Goal: Task Accomplishment & Management: Manage account settings

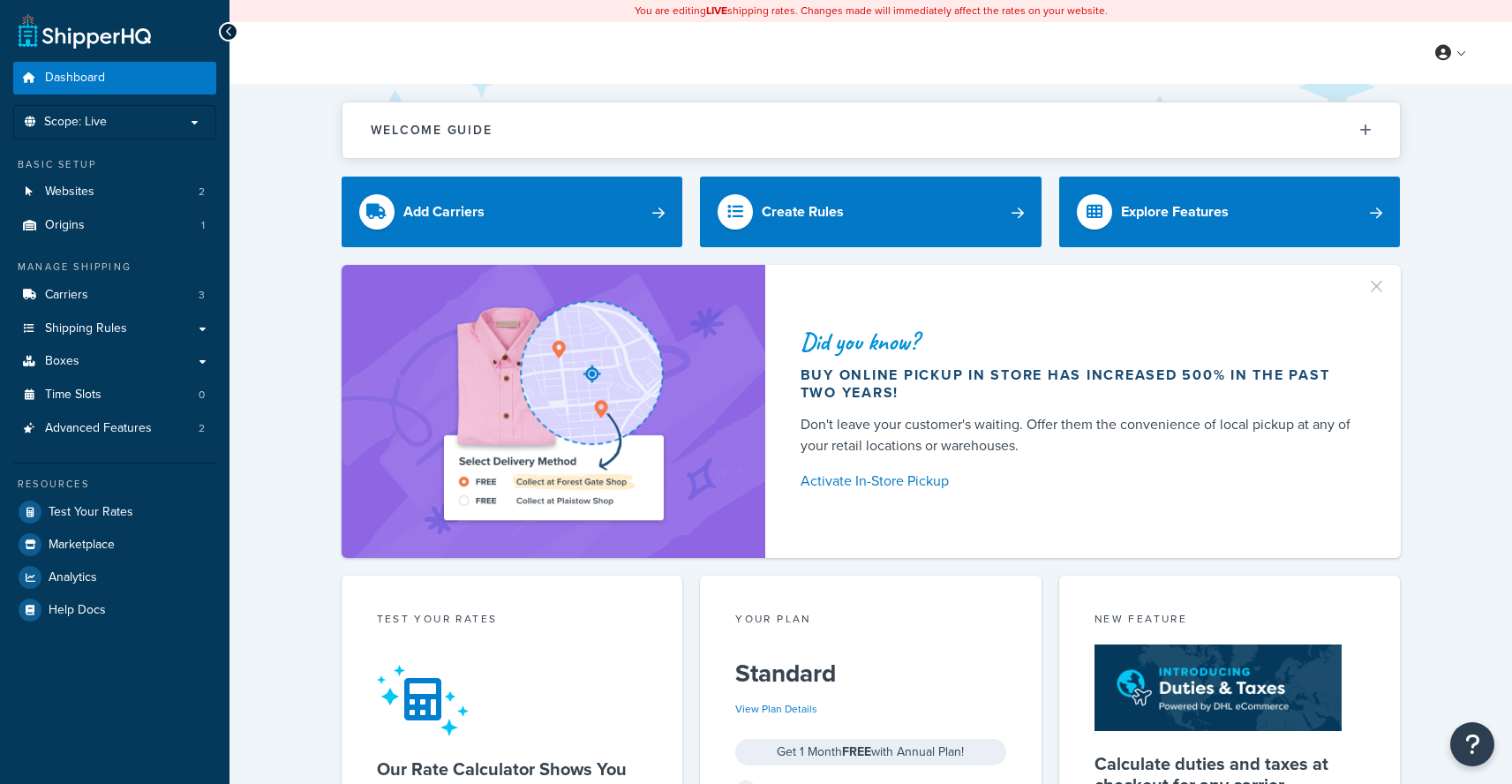
click at [130, 175] on div "Basic Setup Websites 2 Origins 1" at bounding box center [115, 199] width 203 height 85
click at [125, 186] on link "Websites 2" at bounding box center [115, 192] width 203 height 33
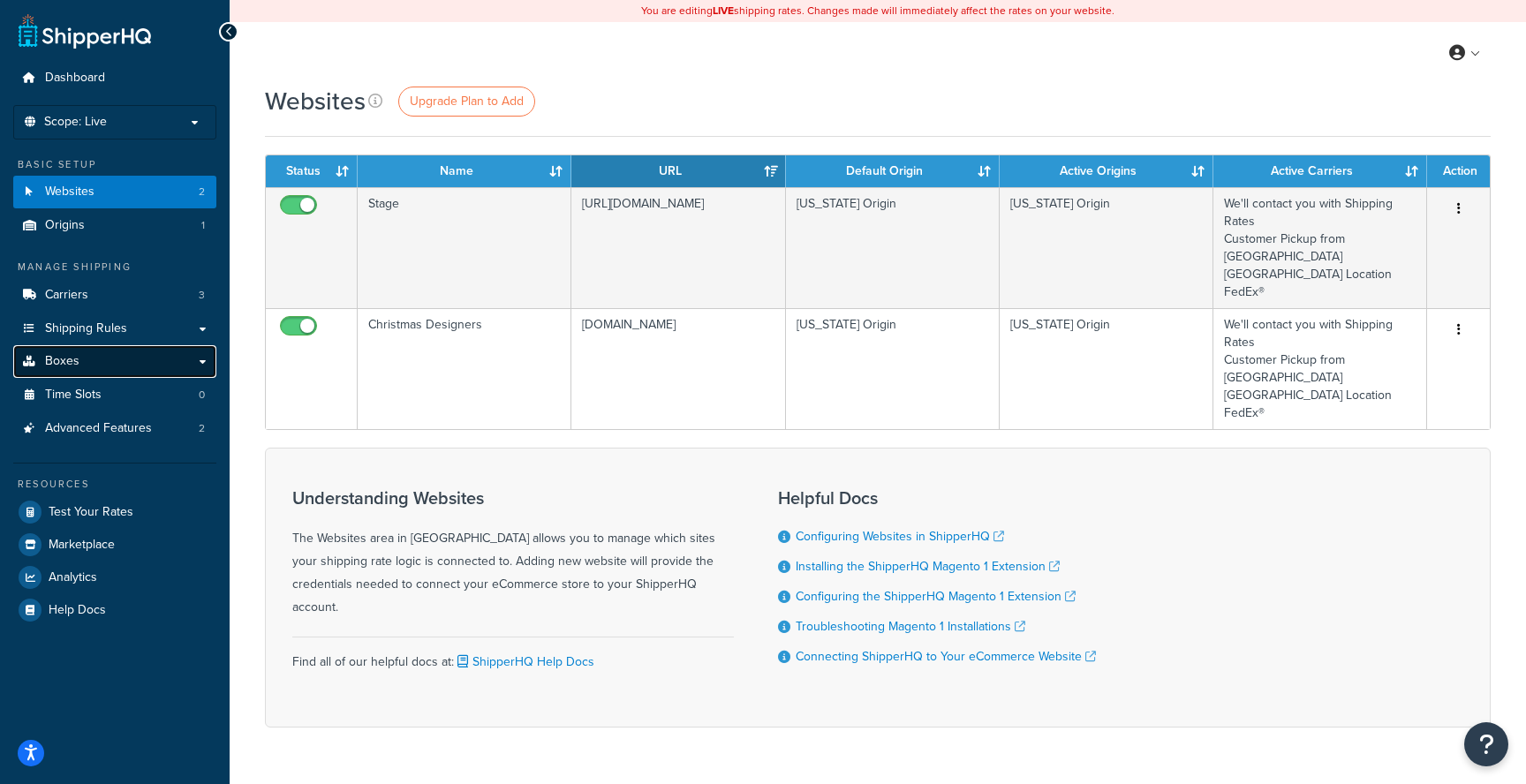
click at [95, 374] on link "Boxes" at bounding box center [115, 361] width 203 height 33
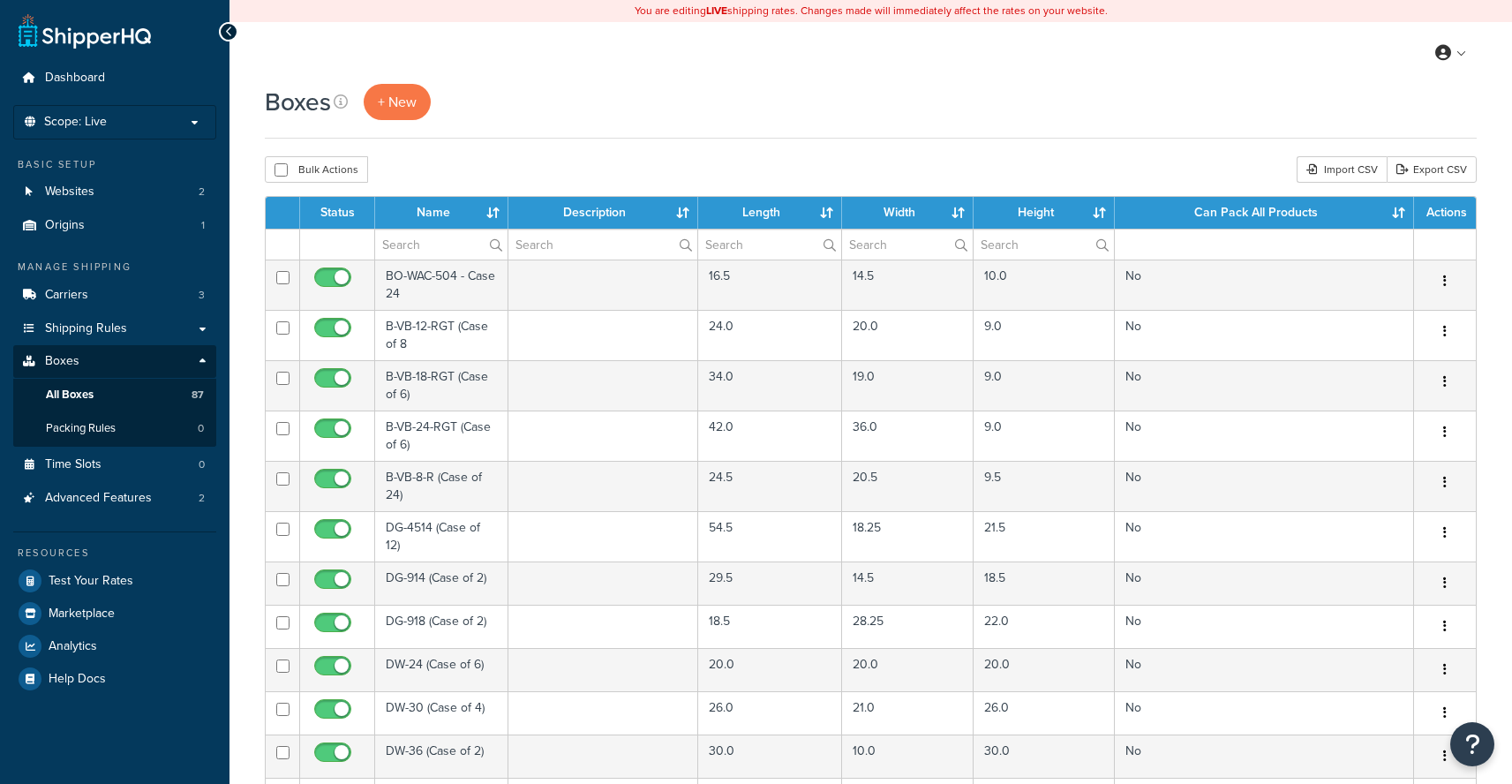
select select "1000"
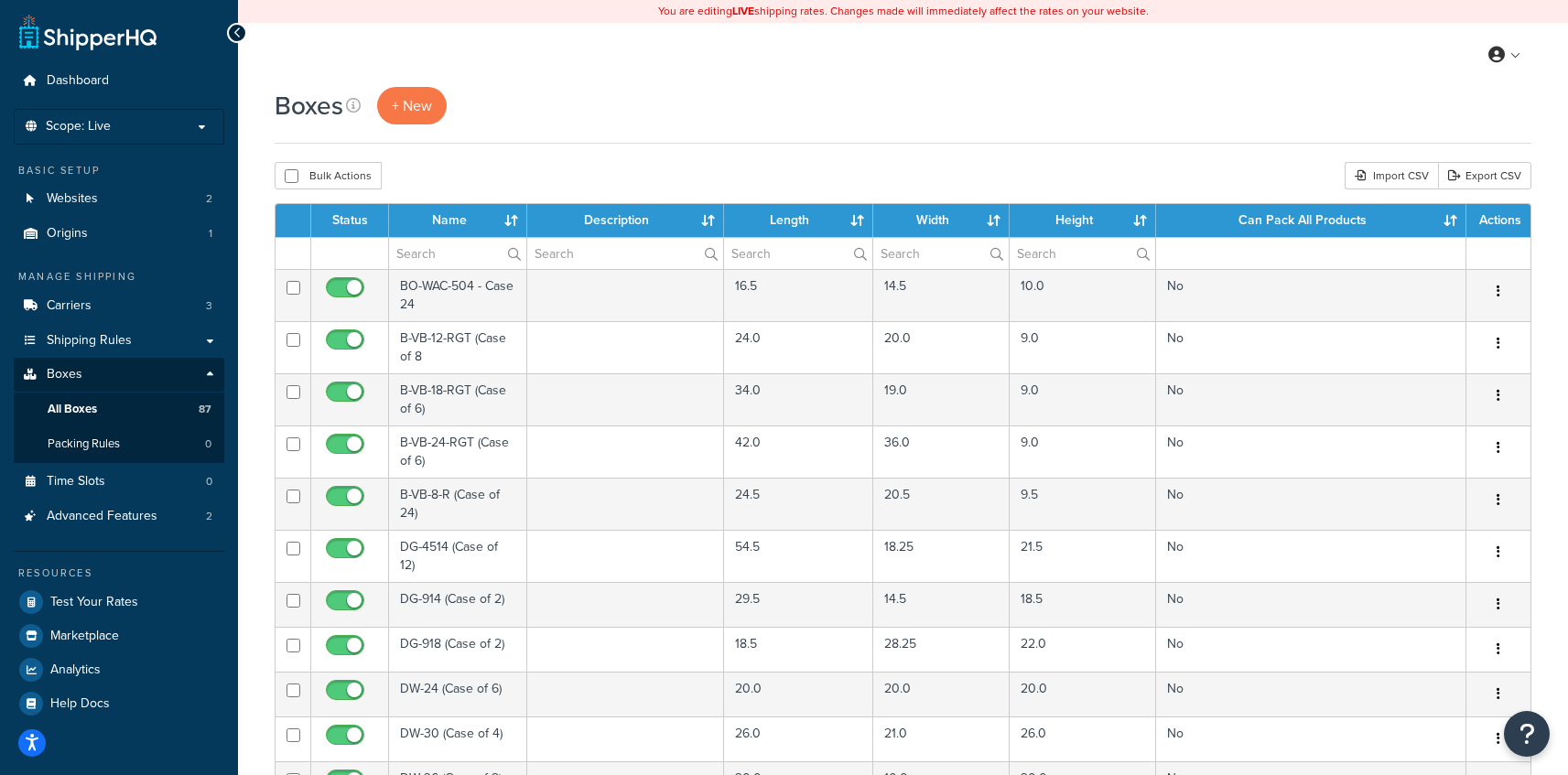
scroll to position [3881, 0]
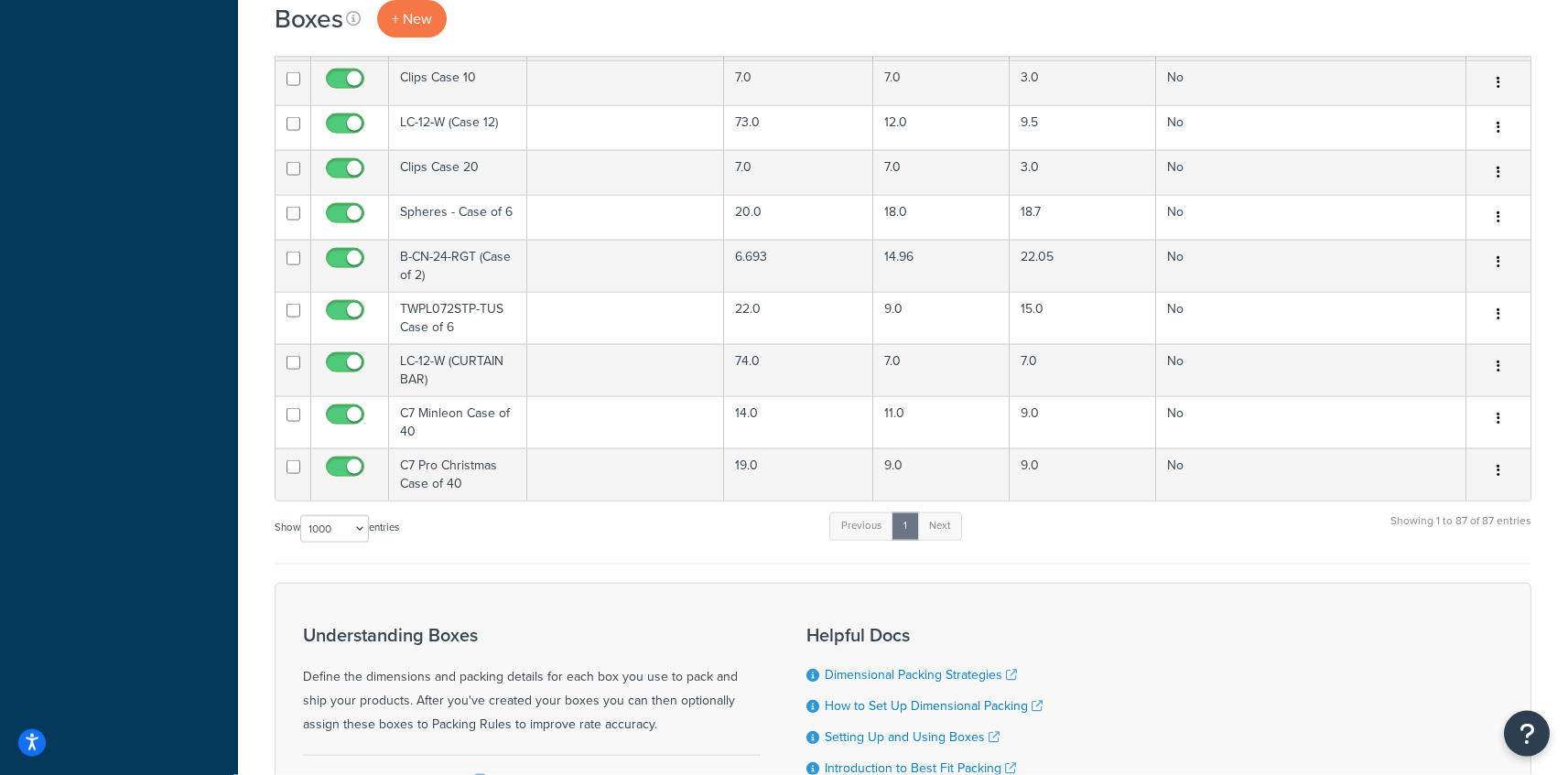
click at [679, 583] on div "Understanding Boxes Define the dimensions and packing details for each box you …" at bounding box center [903, 732] width 1257 height 298
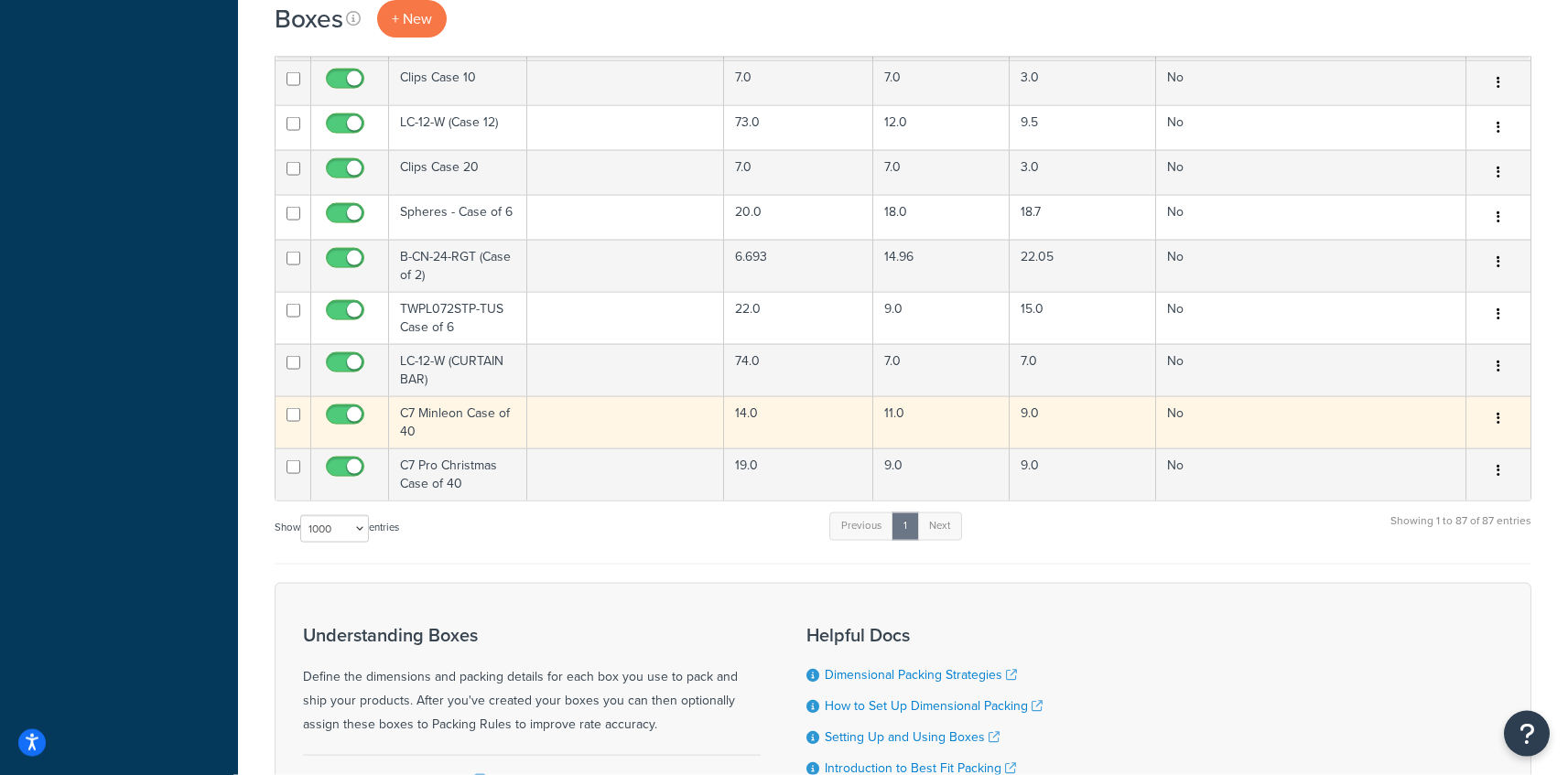
click at [591, 400] on td at bounding box center [625, 422] width 197 height 52
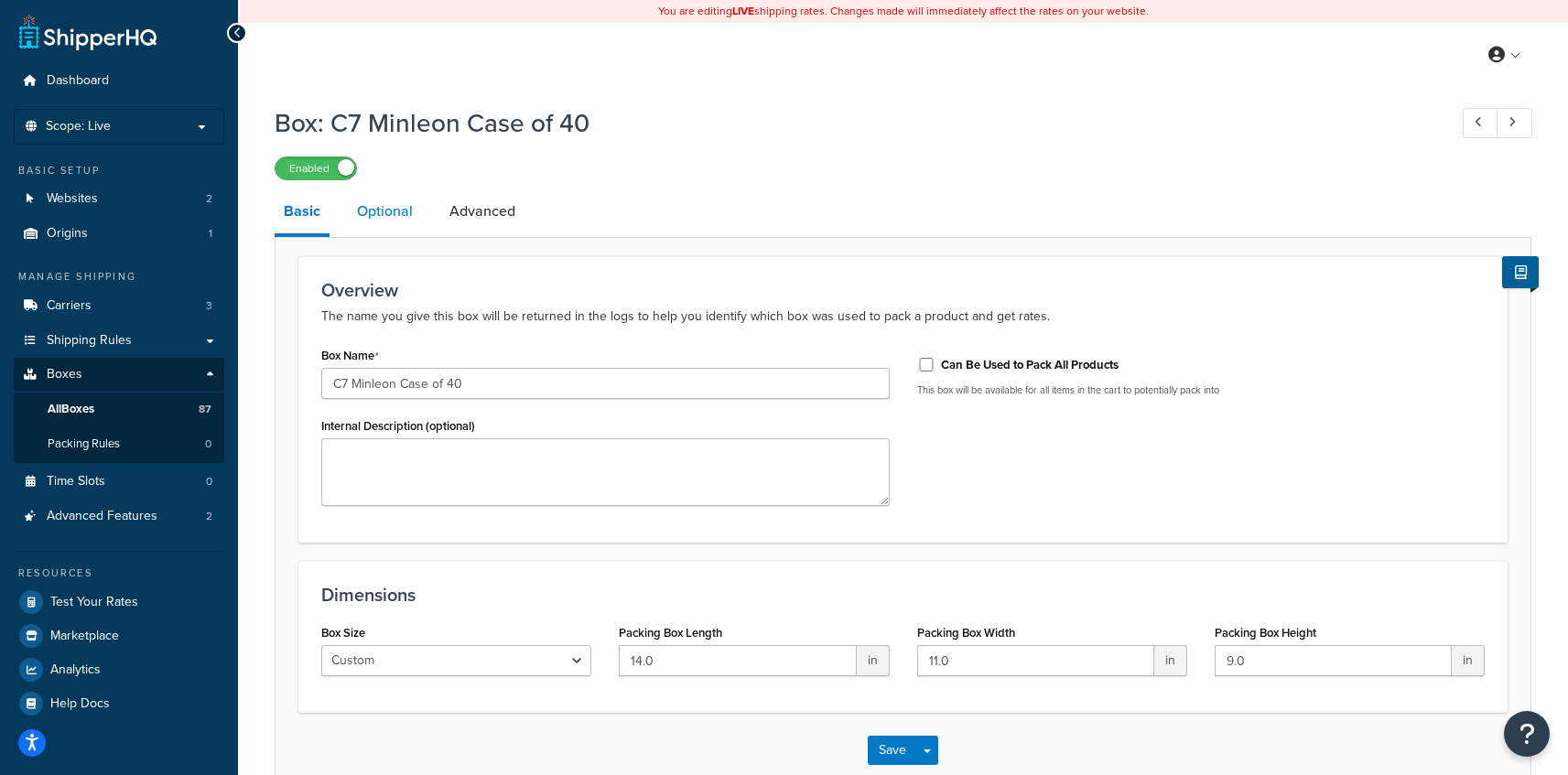
click at [373, 214] on link "Optional" at bounding box center [385, 211] width 74 height 43
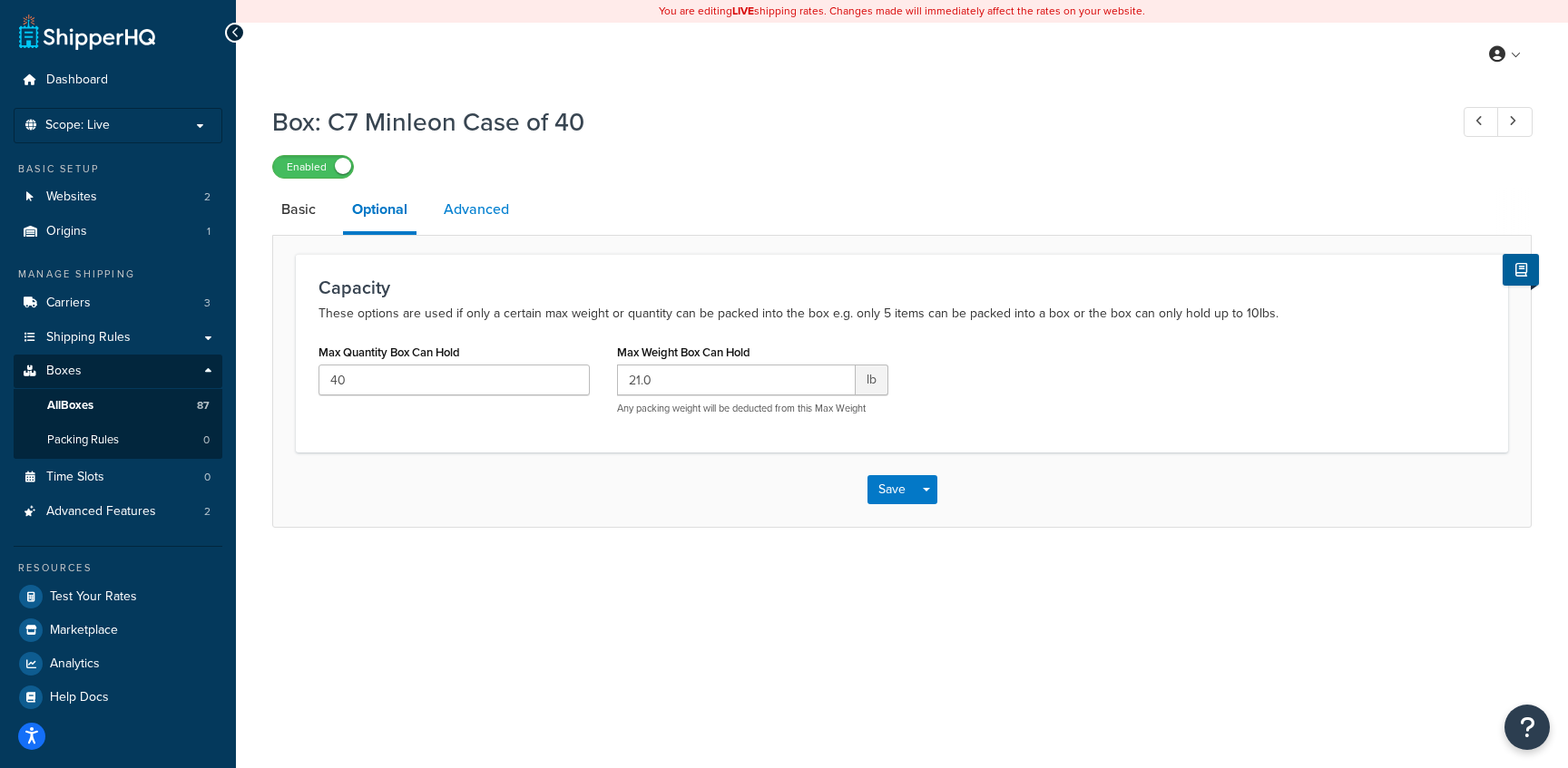
click at [468, 215] on link "Advanced" at bounding box center [476, 209] width 83 height 43
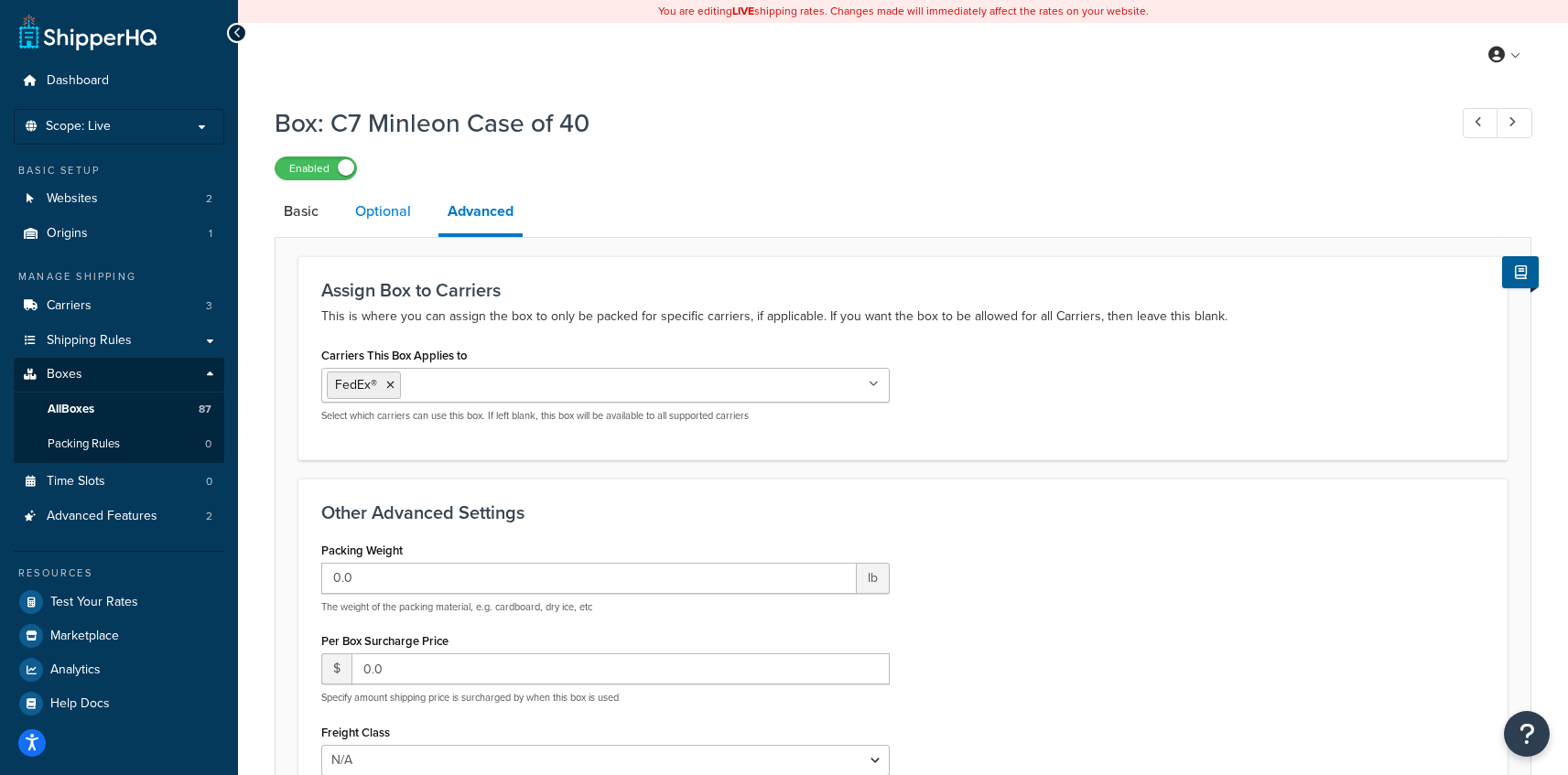
click at [398, 220] on link "Optional" at bounding box center [383, 211] width 74 height 43
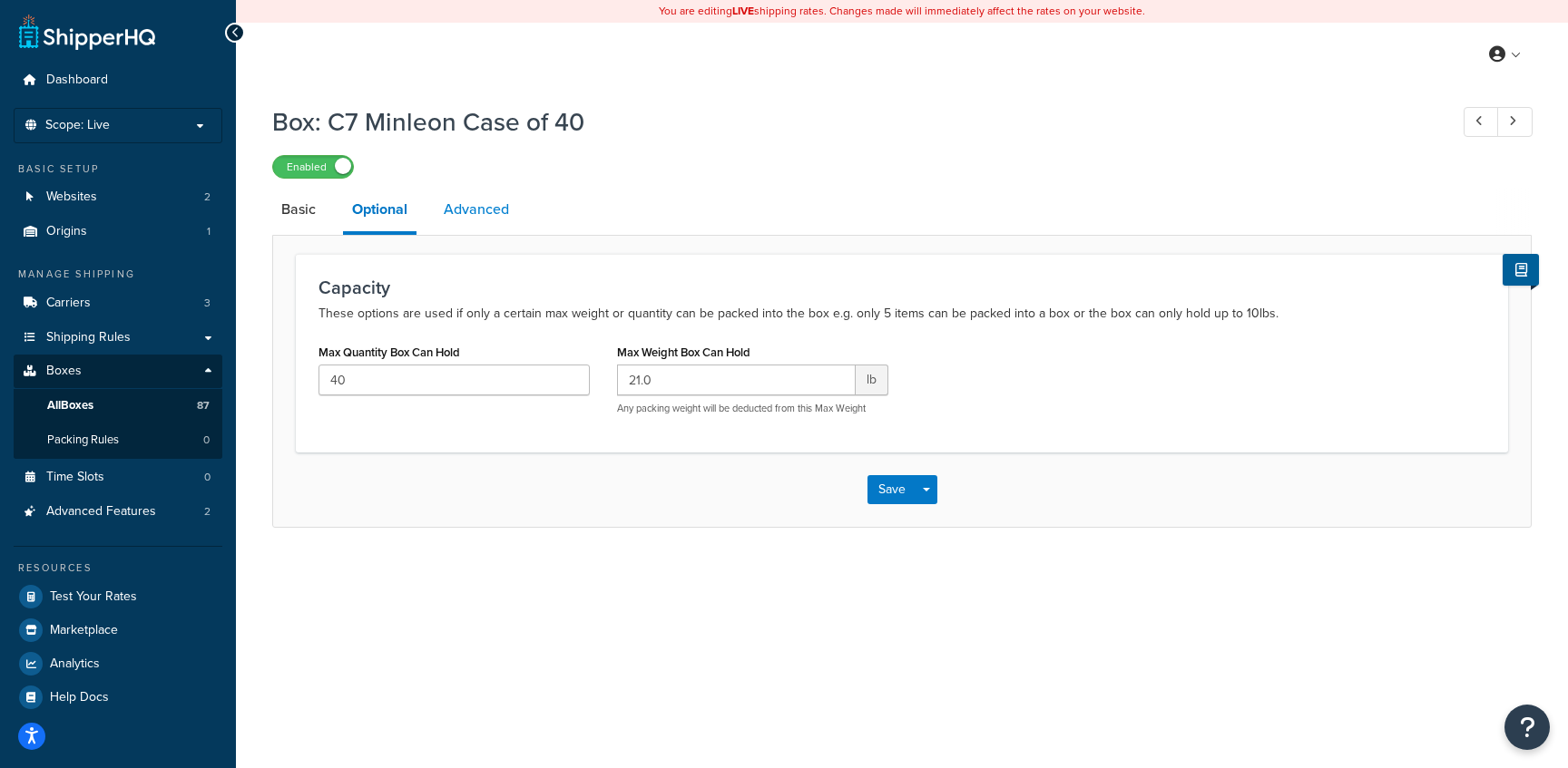
click at [471, 224] on link "Advanced" at bounding box center [476, 209] width 83 height 43
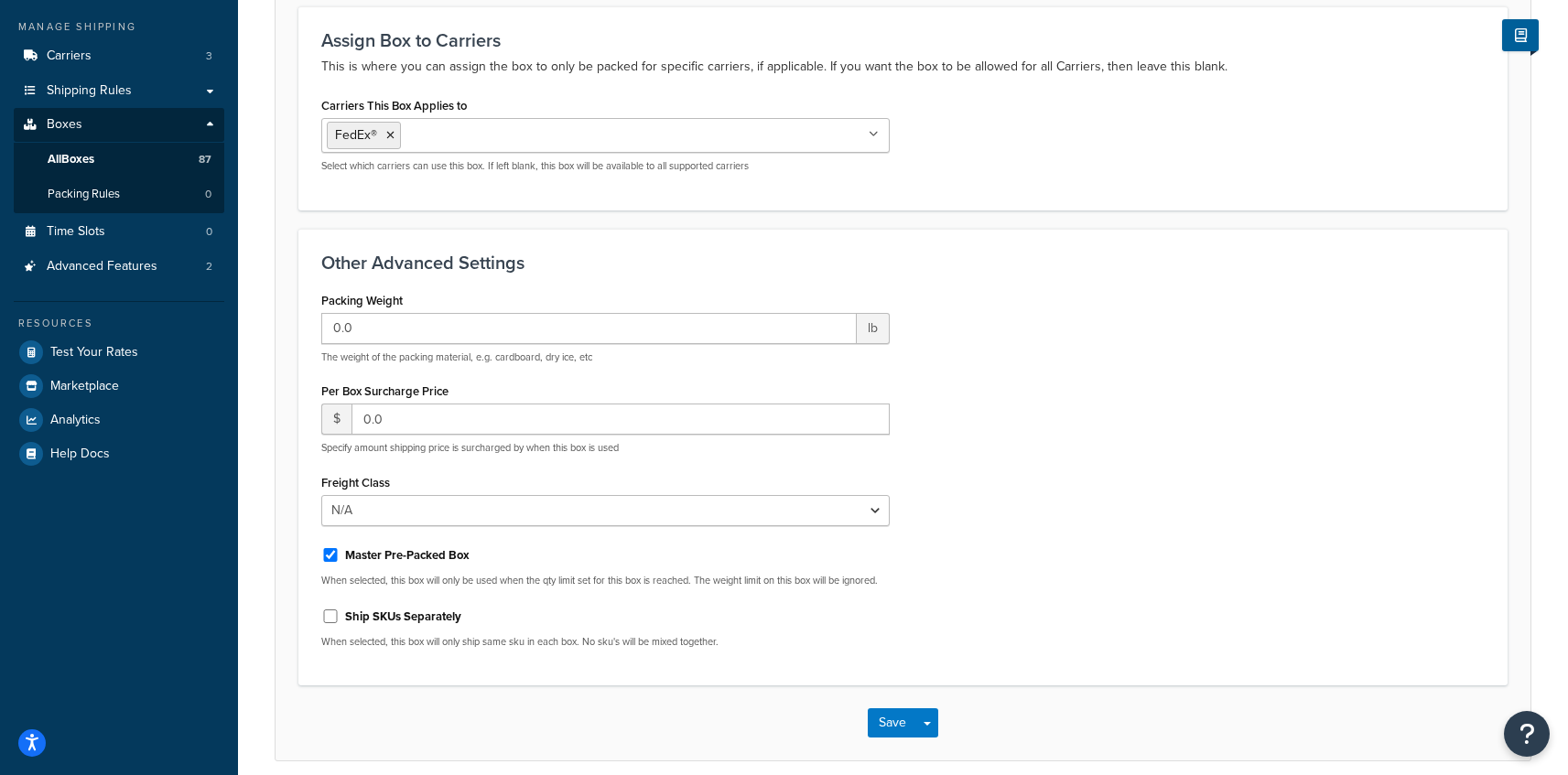
scroll to position [249, 0]
drag, startPoint x: 355, startPoint y: 582, endPoint x: 321, endPoint y: 595, distance: 36.4
click at [329, 588] on p "When selected, this box will only be used when the qty limit set for this box i…" at bounding box center [605, 581] width 568 height 14
click at [272, 595] on div "Box: C7 Minleon Case of 40 Enabled Basic Optional Advanced Assign Box to Carrie…" at bounding box center [903, 327] width 1330 height 961
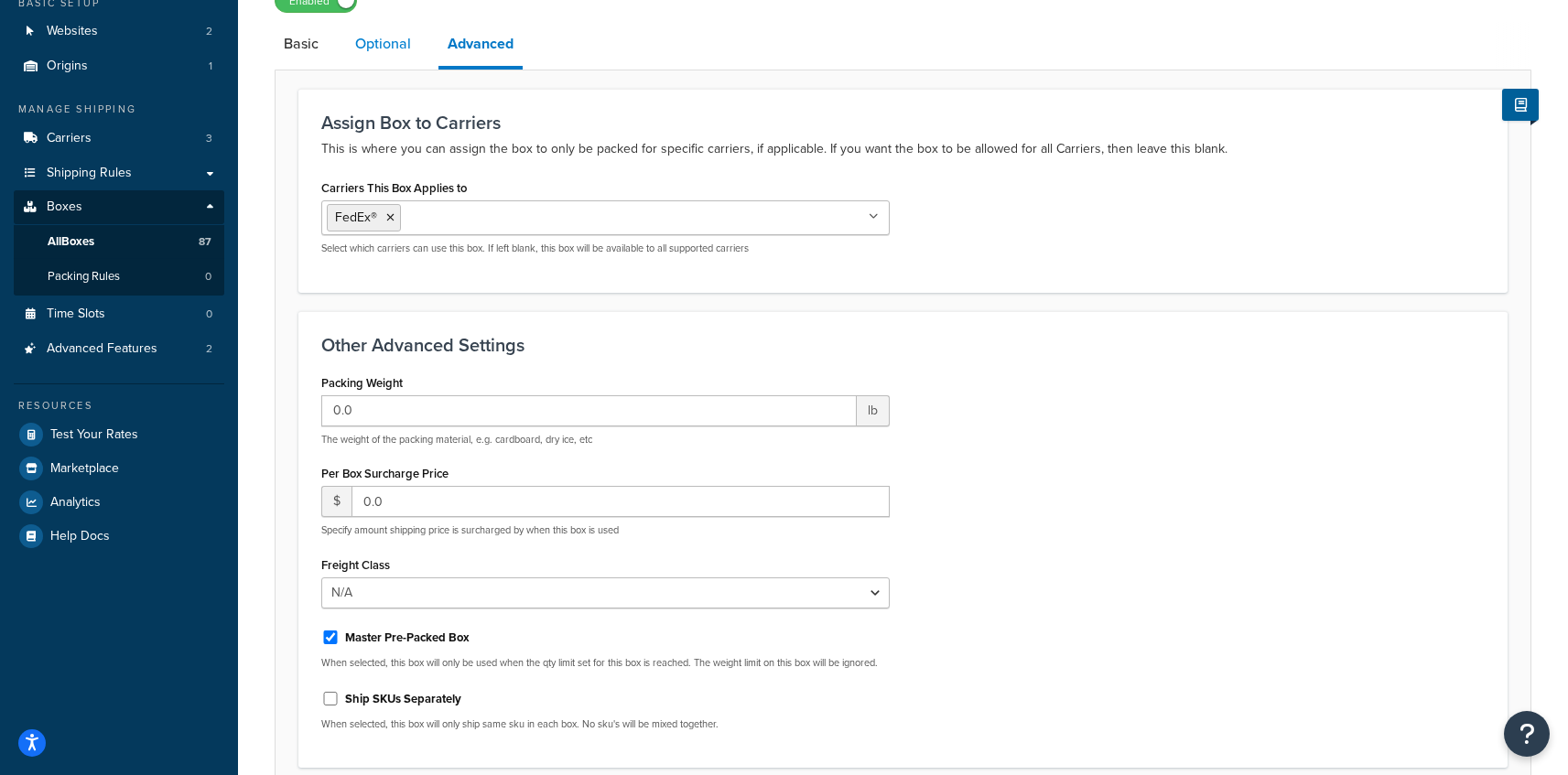
scroll to position [0, 0]
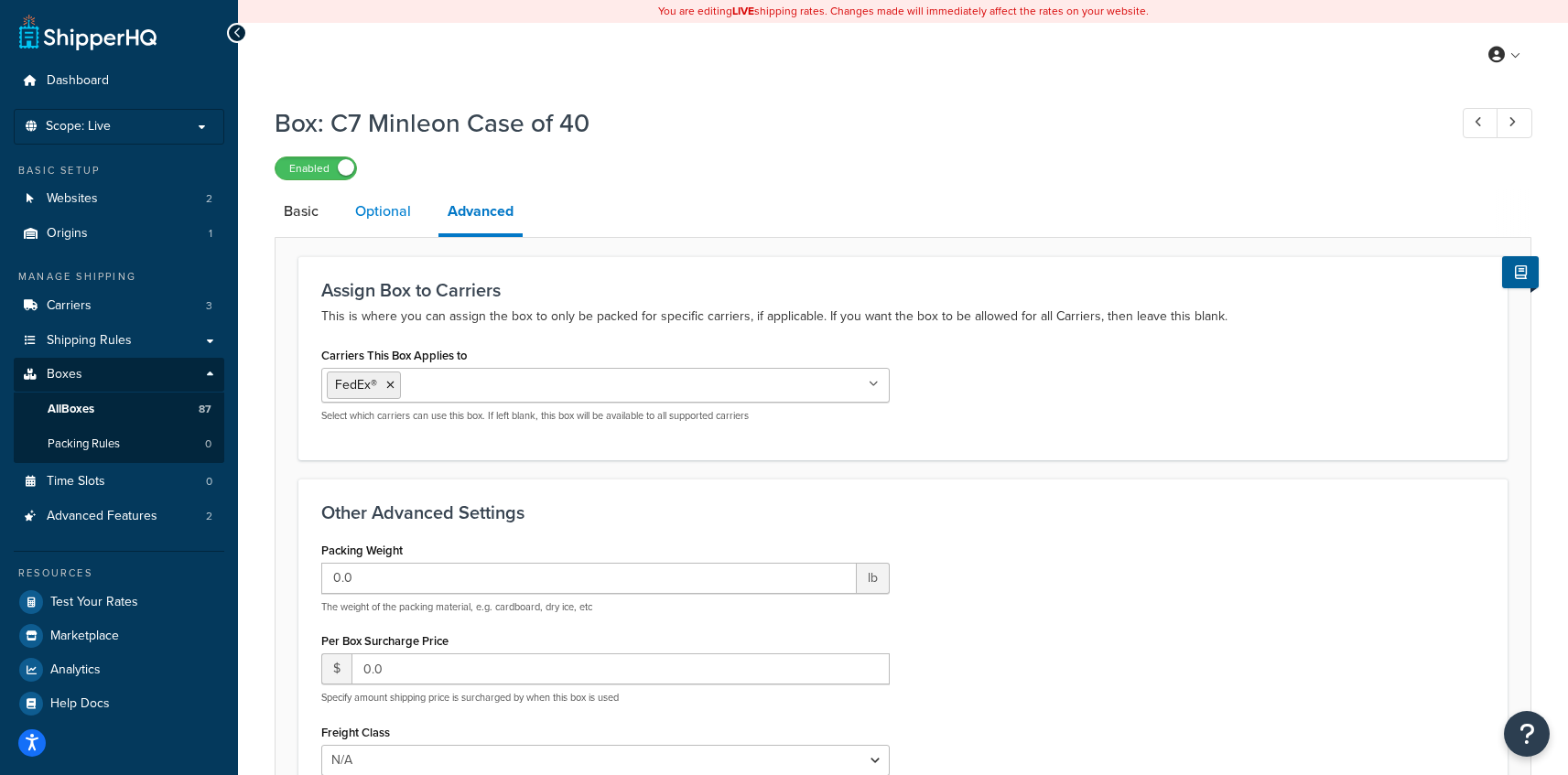
click at [385, 218] on link "Optional" at bounding box center [383, 211] width 74 height 43
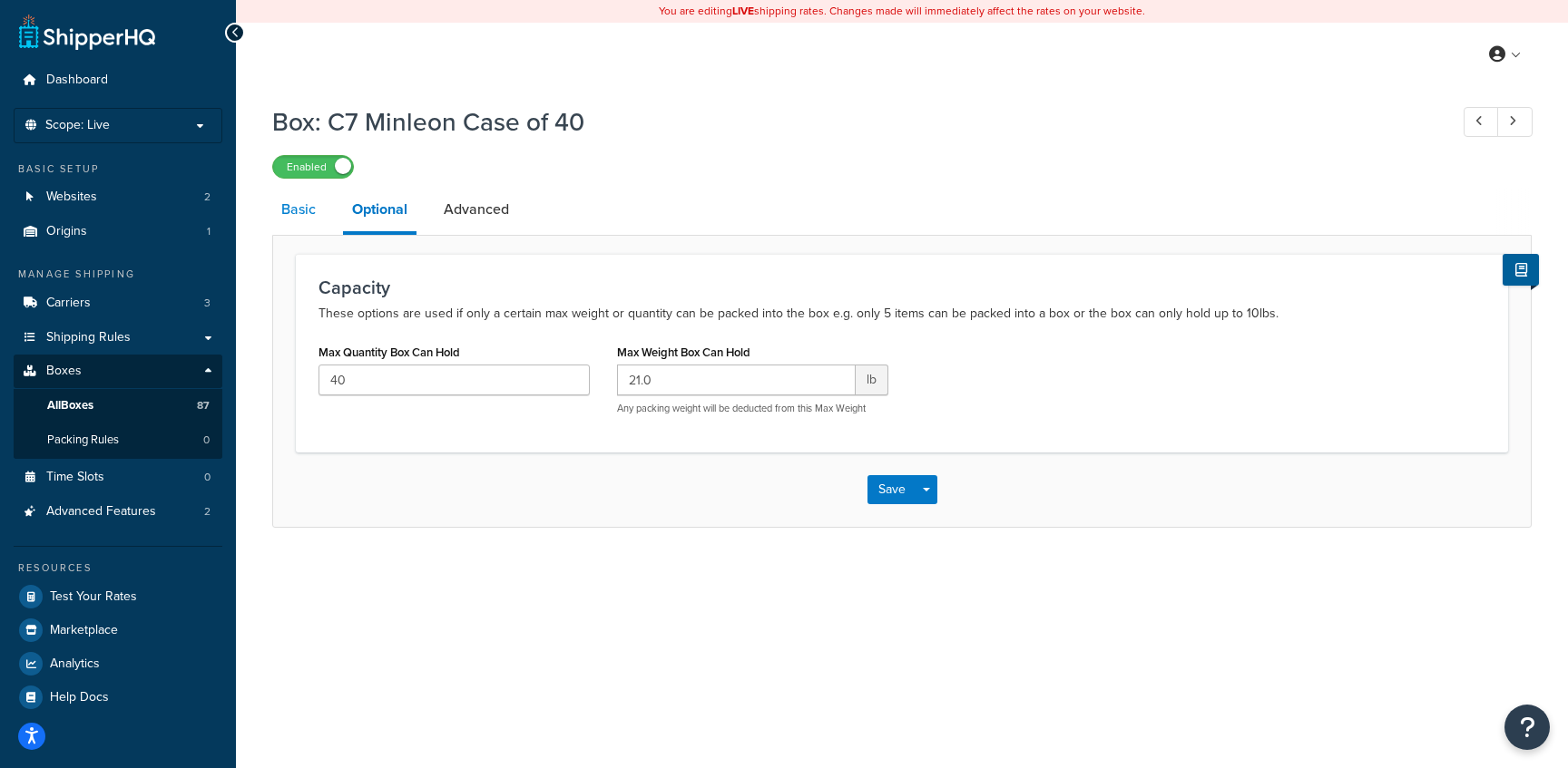
click at [292, 216] on link "Basic" at bounding box center [298, 209] width 52 height 43
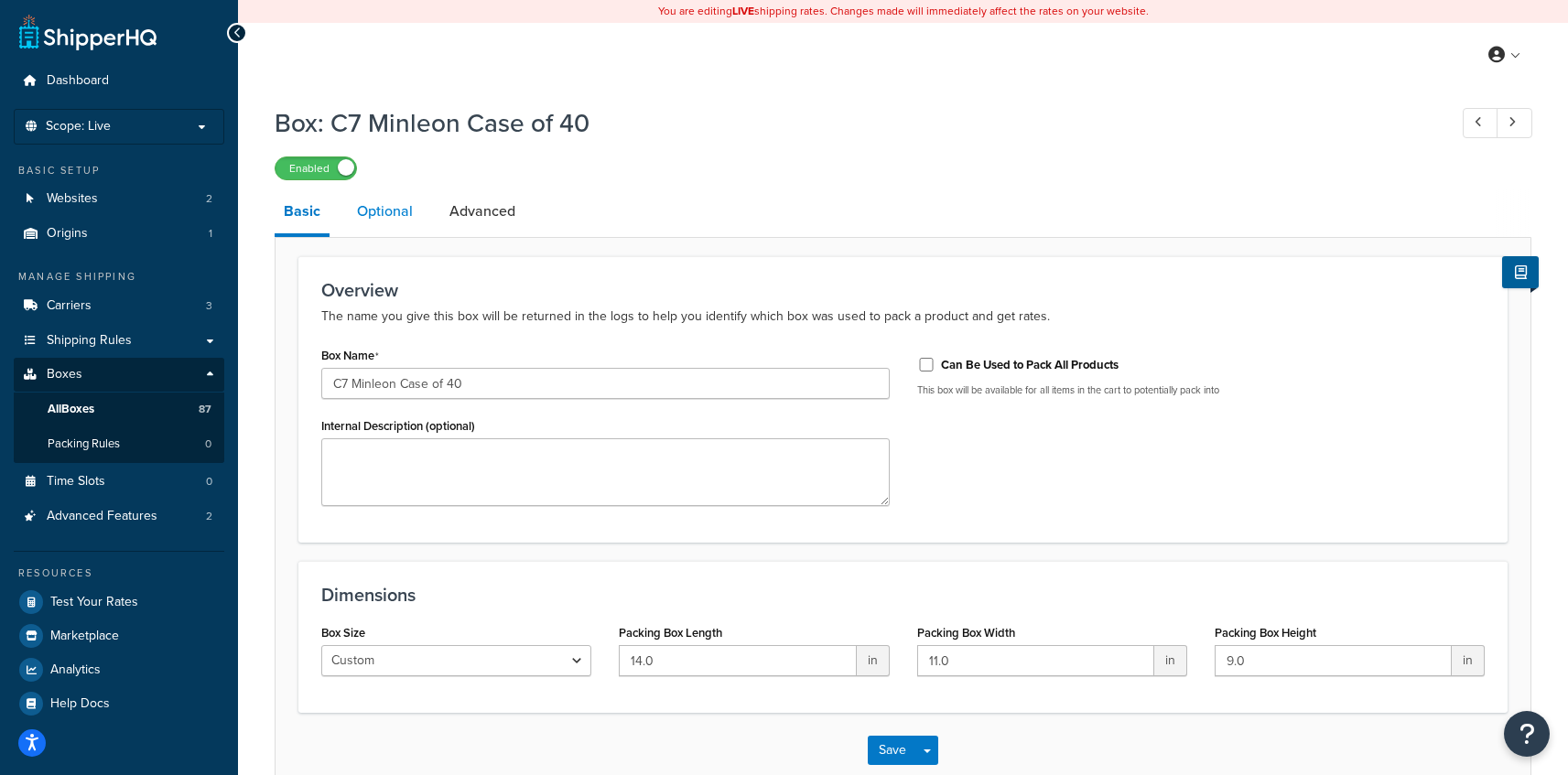
click at [368, 219] on link "Optional" at bounding box center [385, 211] width 74 height 43
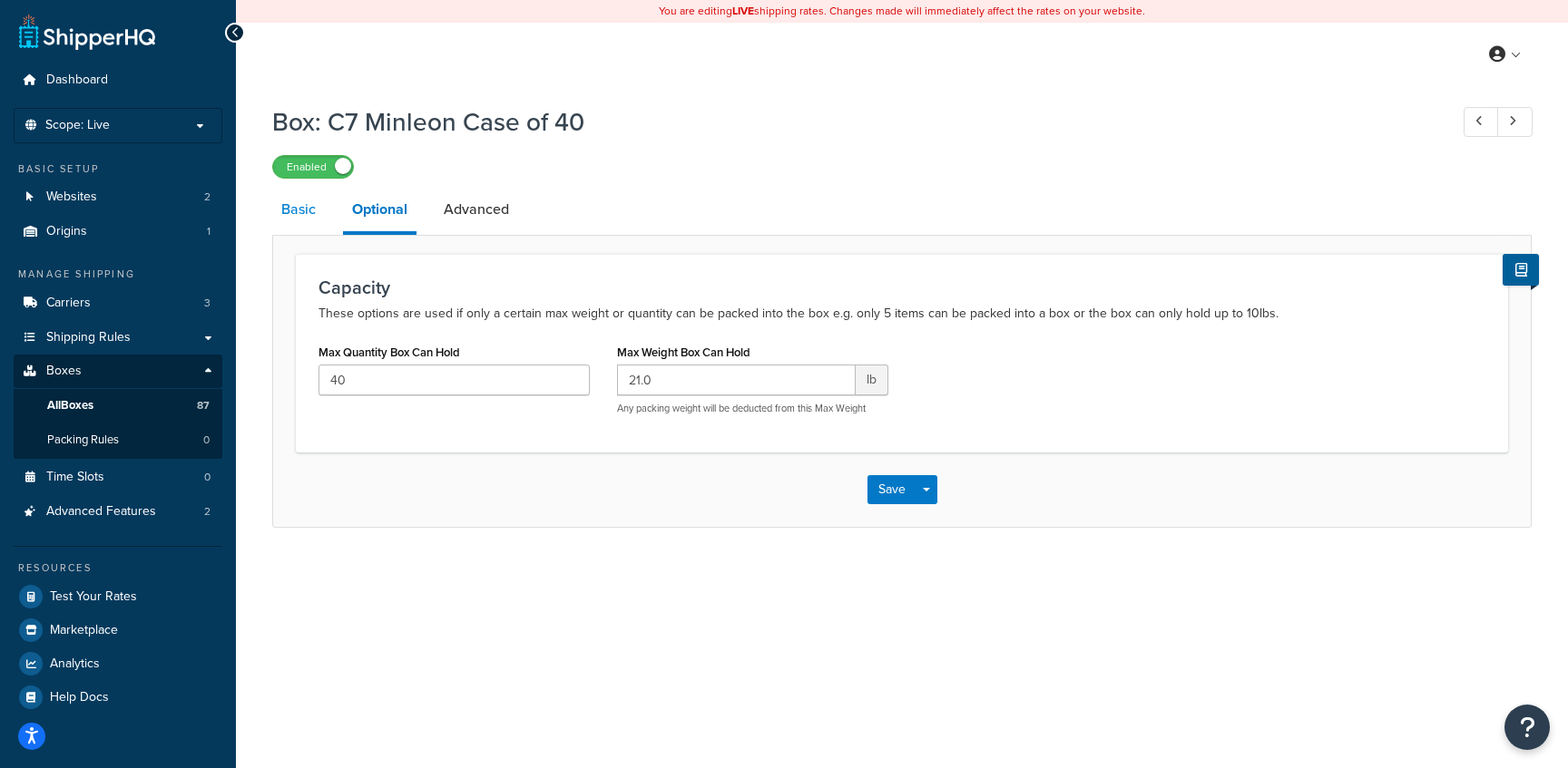
click at [288, 217] on link "Basic" at bounding box center [298, 209] width 52 height 43
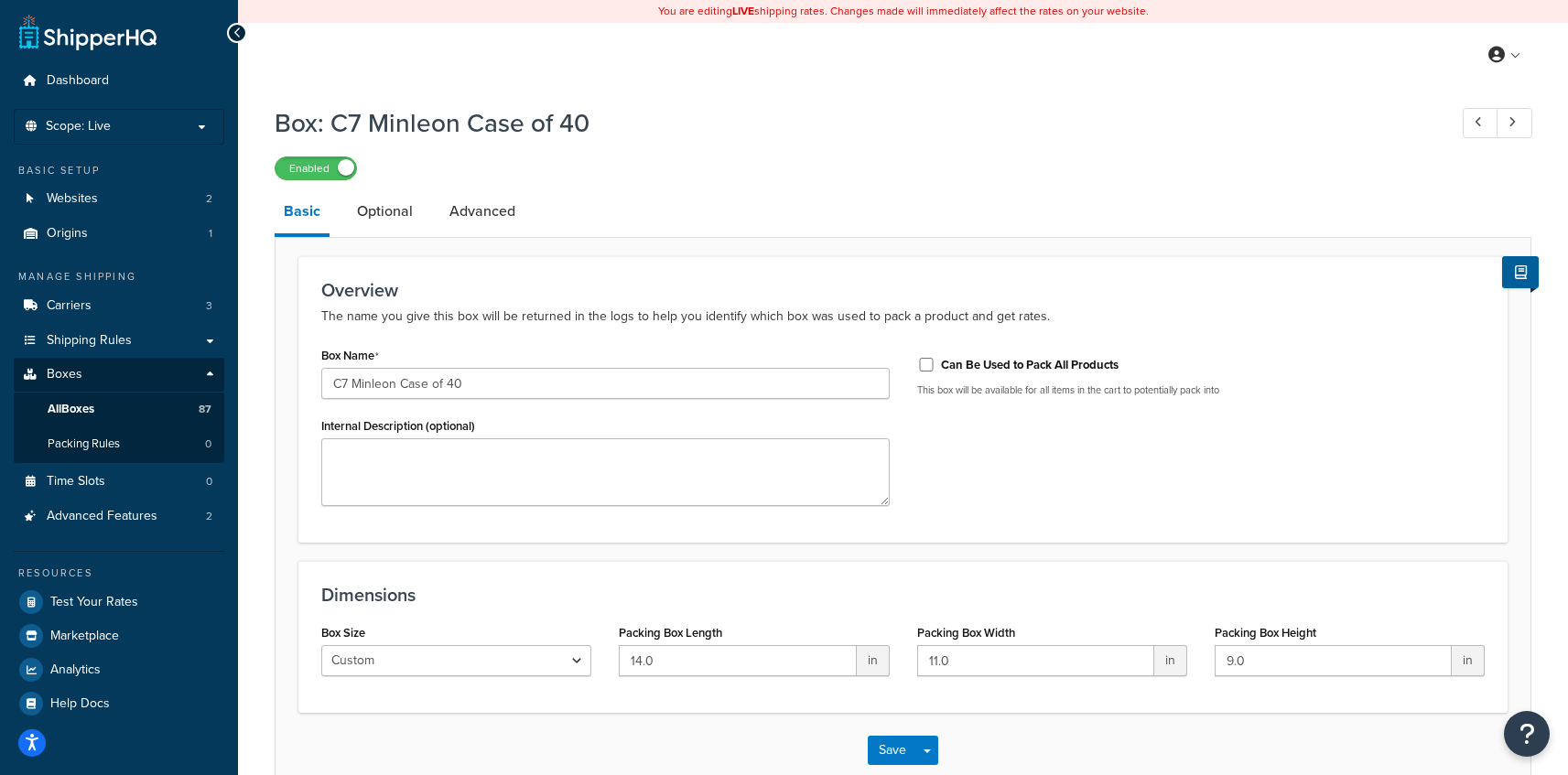
scroll to position [107, 0]
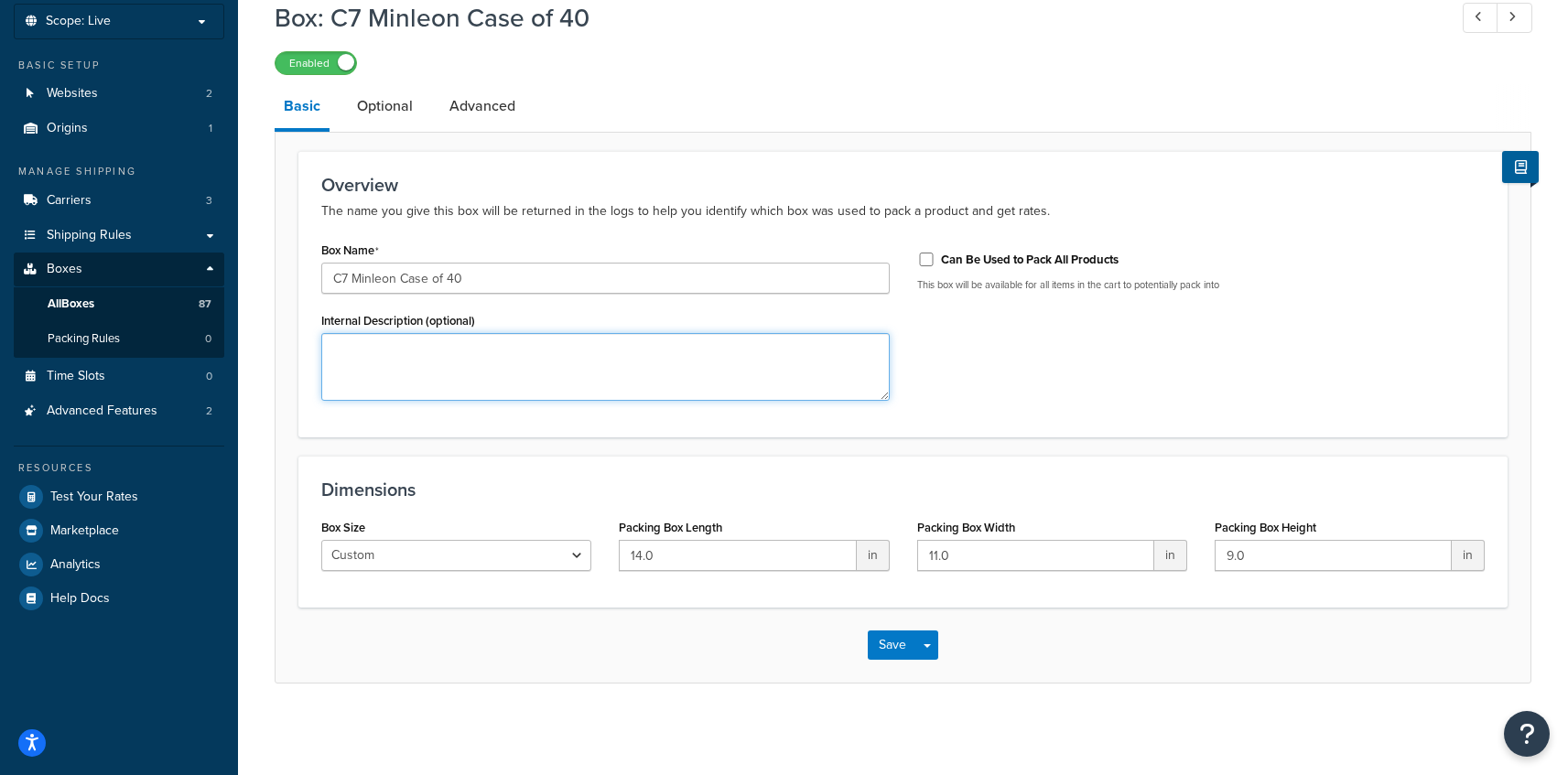
click at [794, 399] on textarea "Internal Description (optional)" at bounding box center [605, 366] width 568 height 68
